Goal: Information Seeking & Learning: Learn about a topic

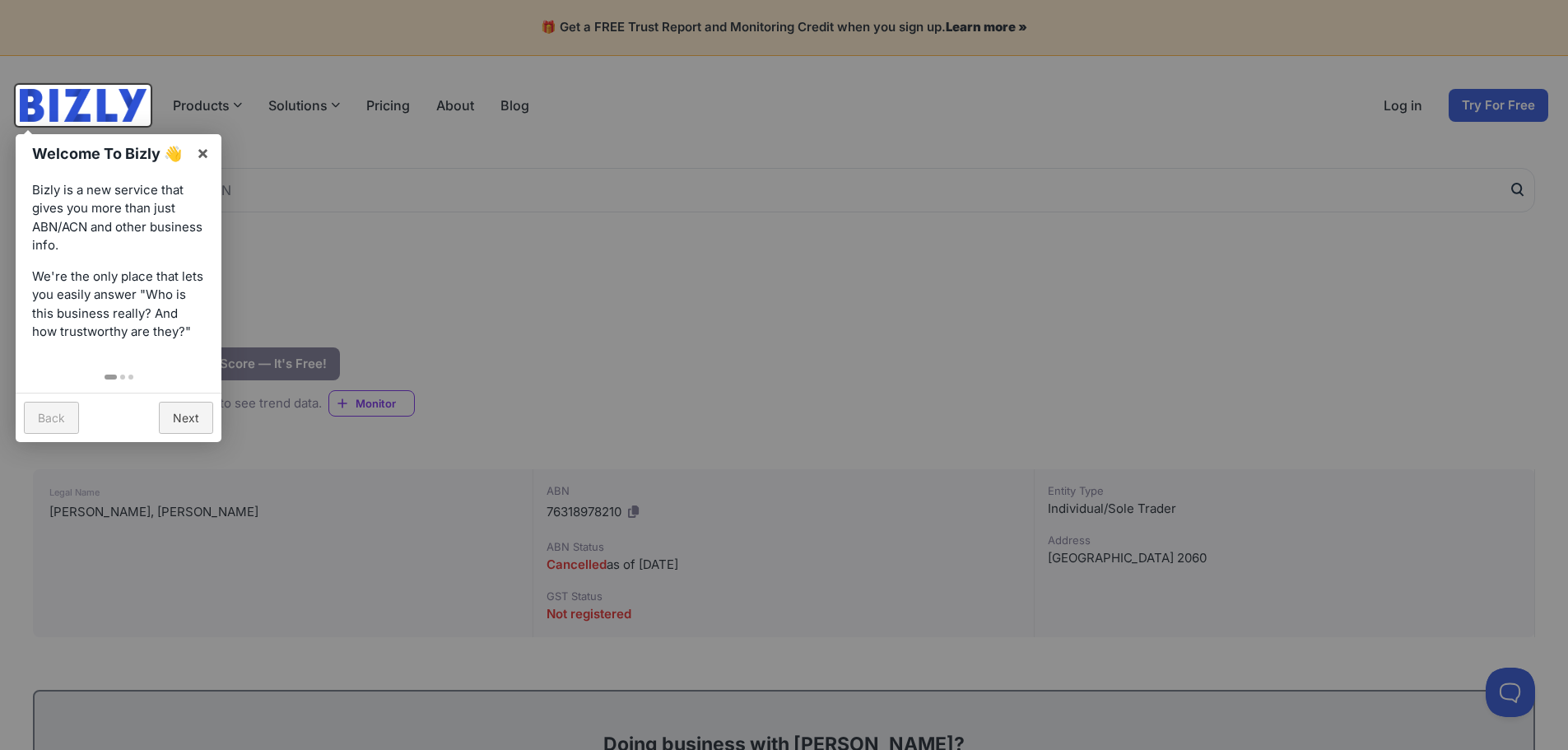
click at [549, 364] on div at bounding box center [784, 375] width 1568 height 750
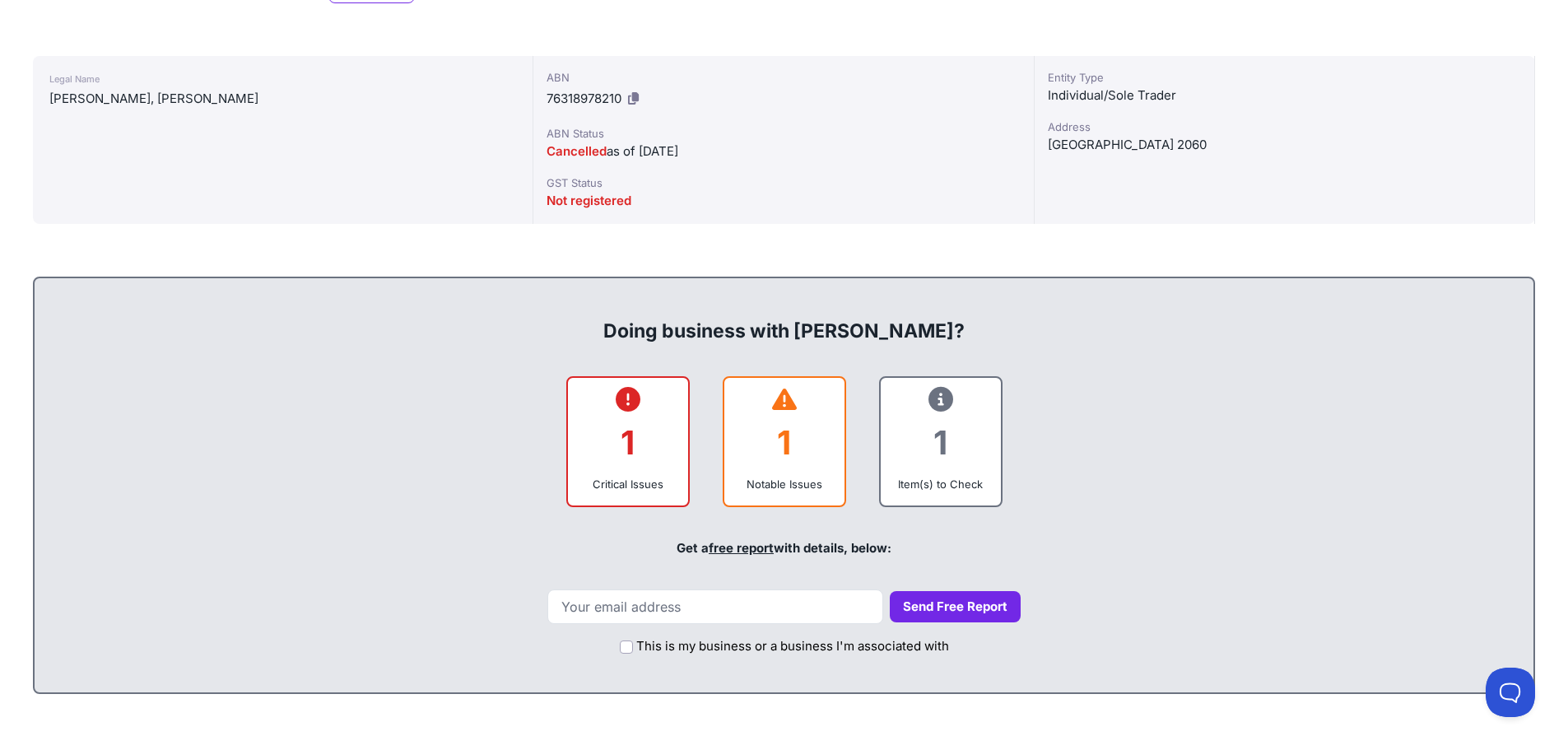
scroll to position [494, 0]
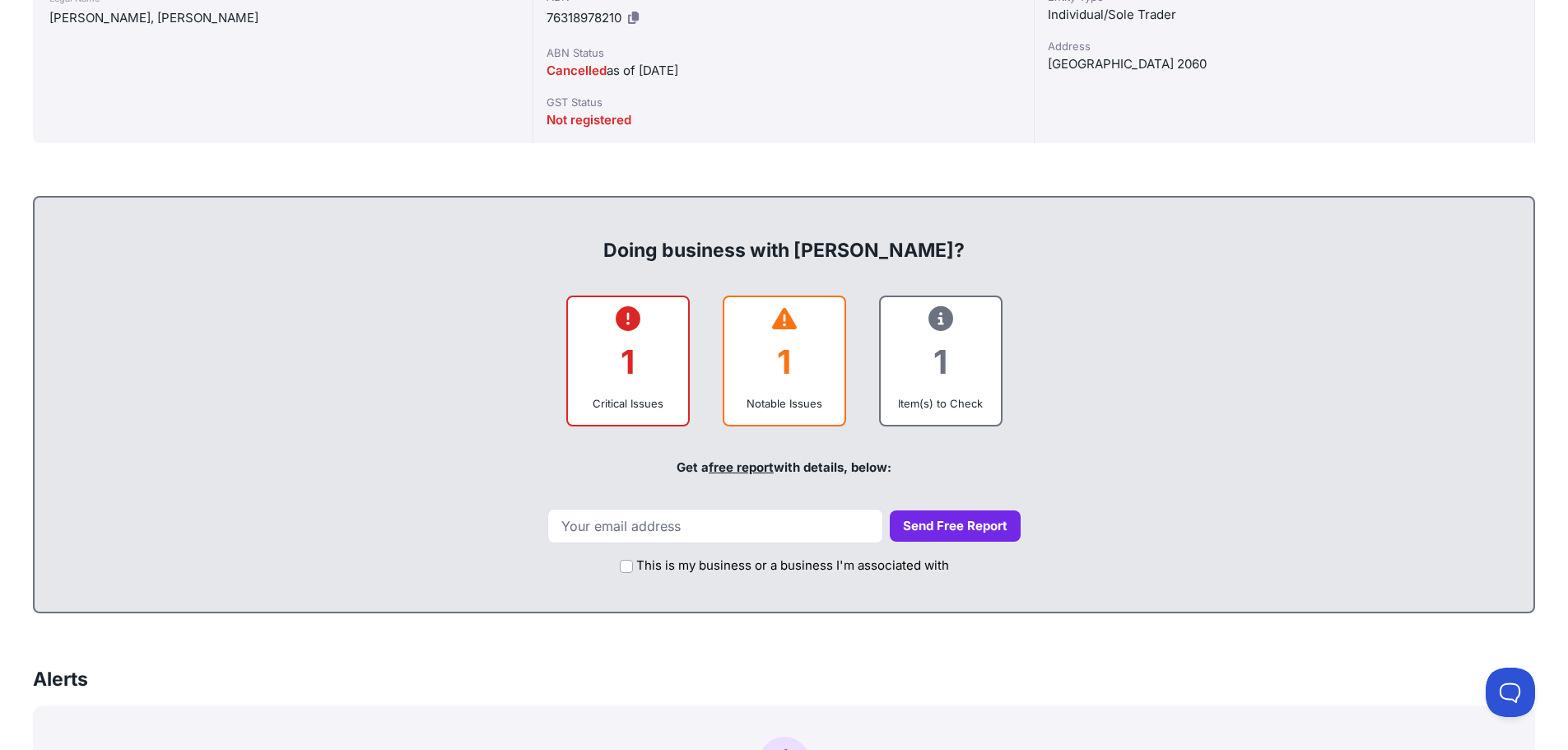
click at [600, 357] on div "1" at bounding box center [627, 361] width 94 height 67
click at [621, 389] on div "1" at bounding box center [627, 361] width 94 height 67
click at [622, 395] on div "1" at bounding box center [627, 361] width 94 height 67
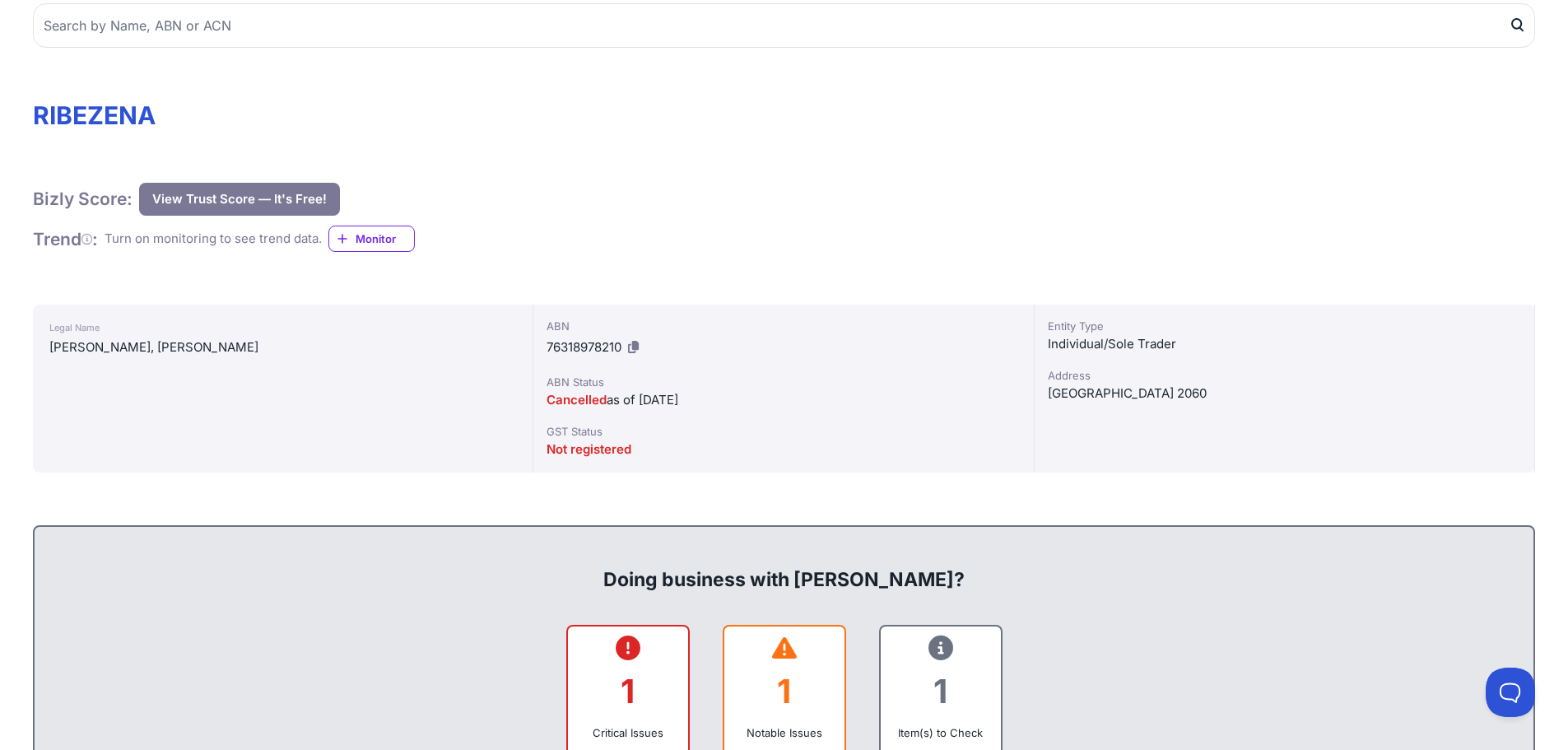
scroll to position [82, 0]
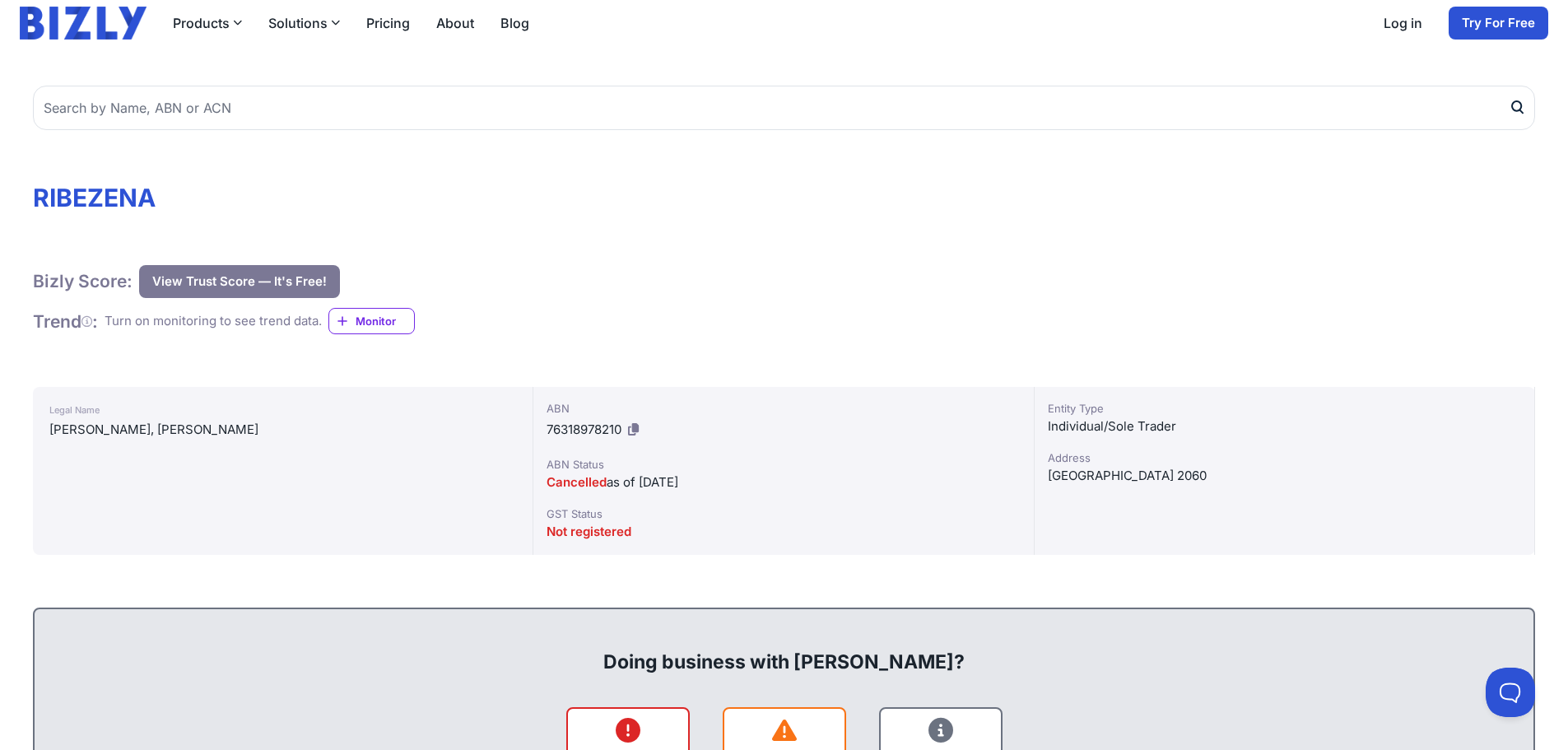
click at [540, 329] on div "Bizly Score: View Trust Score — It's Free! View Trust Score — It's Free! Trend …" at bounding box center [784, 300] width 1502 height 70
click at [578, 332] on div "Bizly Score: View Trust Score — It's Free! View Trust Score — It's Free! Trend …" at bounding box center [784, 300] width 1502 height 70
